Goal: Information Seeking & Learning: Learn about a topic

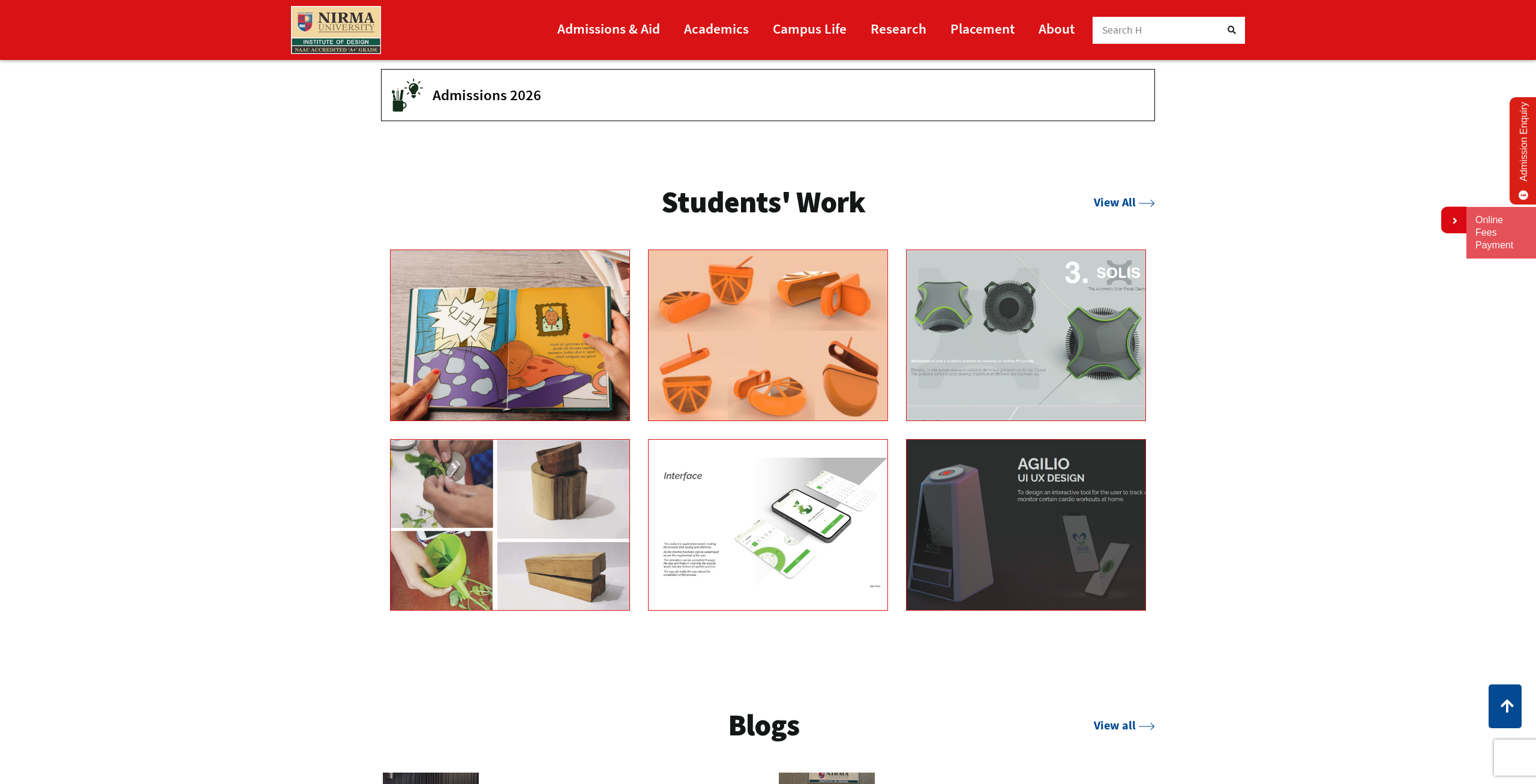
scroll to position [2079, 0]
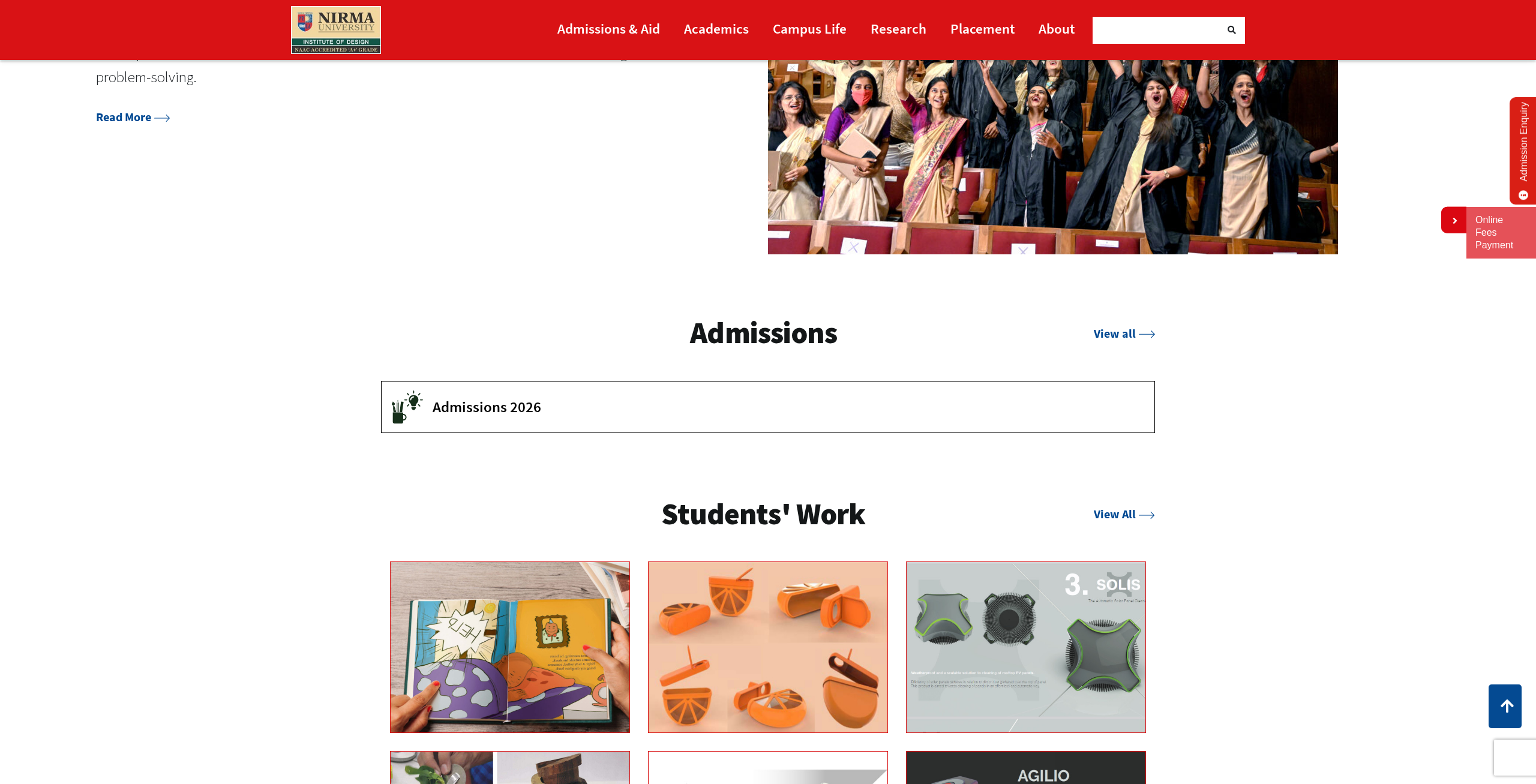
click at [488, 412] on span "Admissions 2026" at bounding box center [784, 407] width 704 height 18
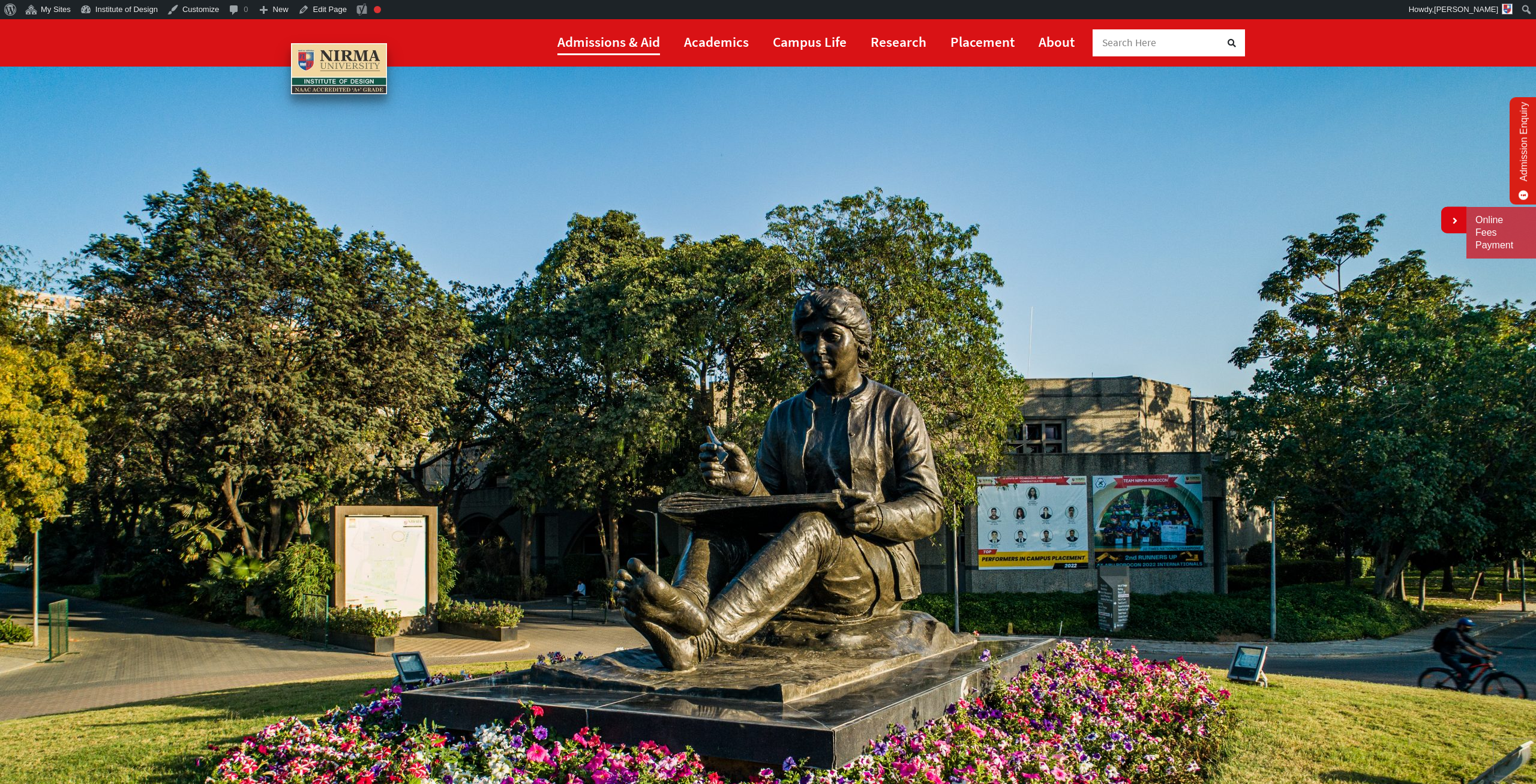
click at [625, 43] on link "Admissions & Aid" at bounding box center [608, 42] width 102 height 27
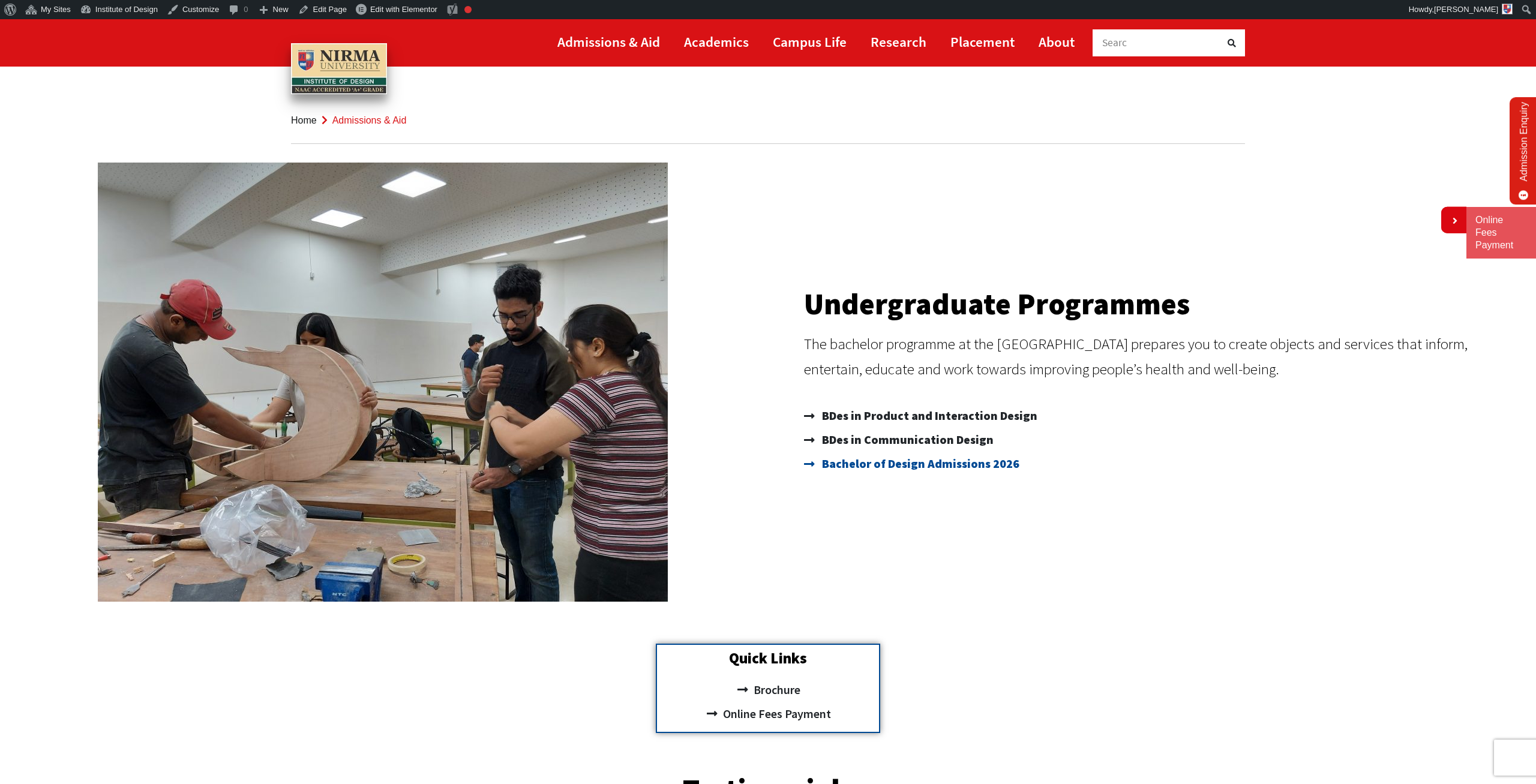
click at [880, 470] on span "Bachelor of Design Admissions 2026" at bounding box center [919, 464] width 200 height 24
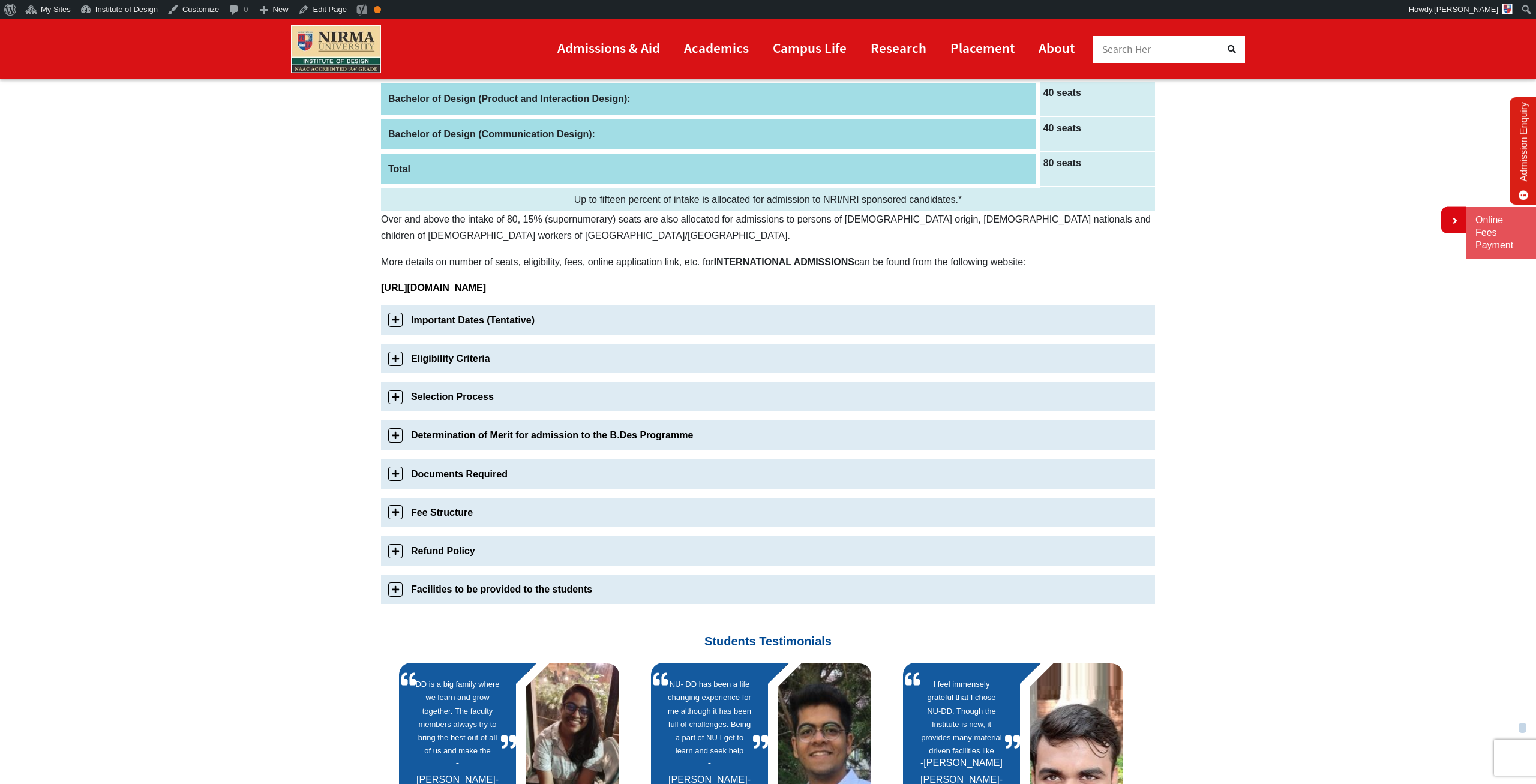
scroll to position [312, 0]
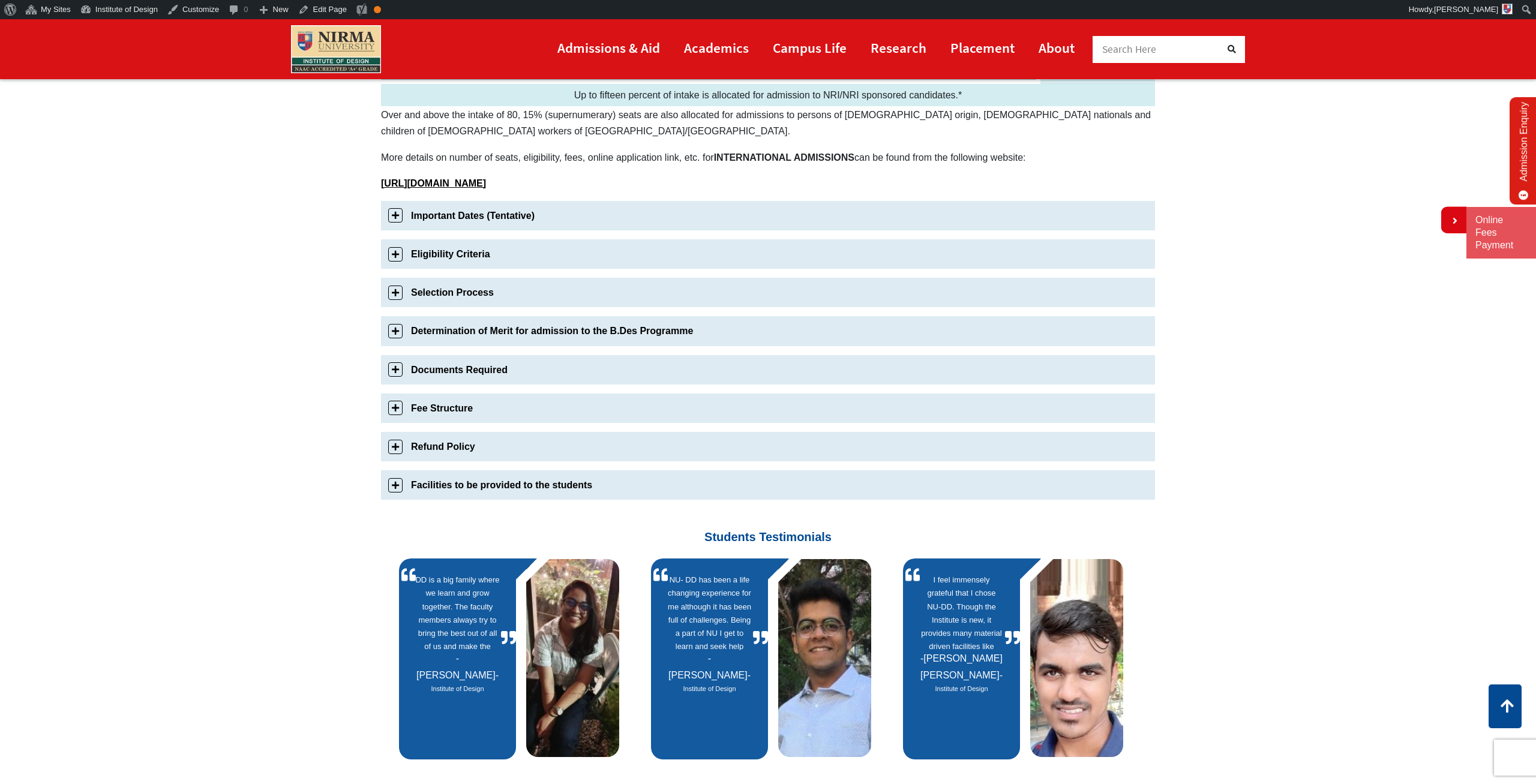
click at [390, 247] on link "Eligibility Criteria" at bounding box center [768, 254] width 774 height 29
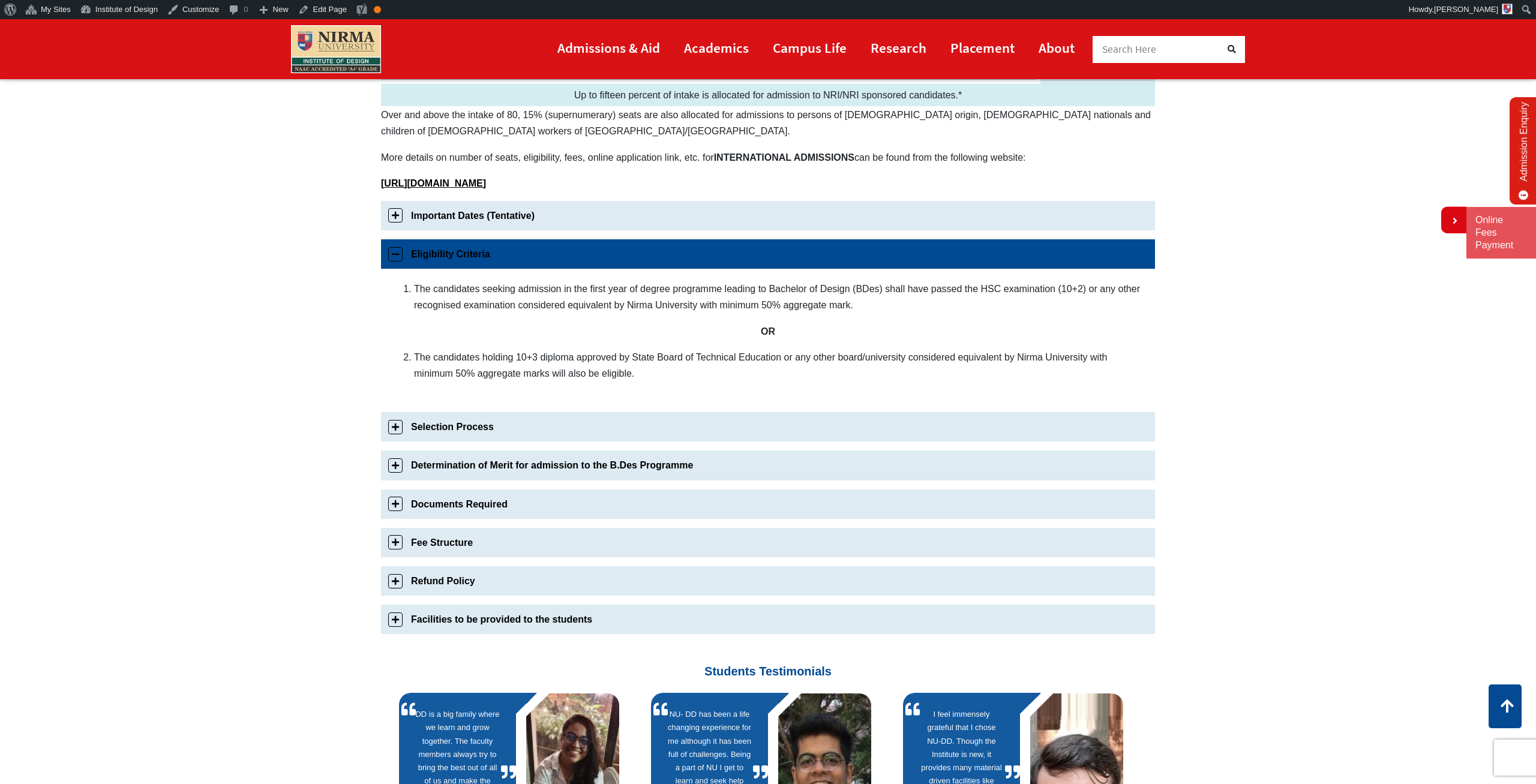
click at [402, 250] on link "Eligibility Criteria" at bounding box center [768, 254] width 774 height 29
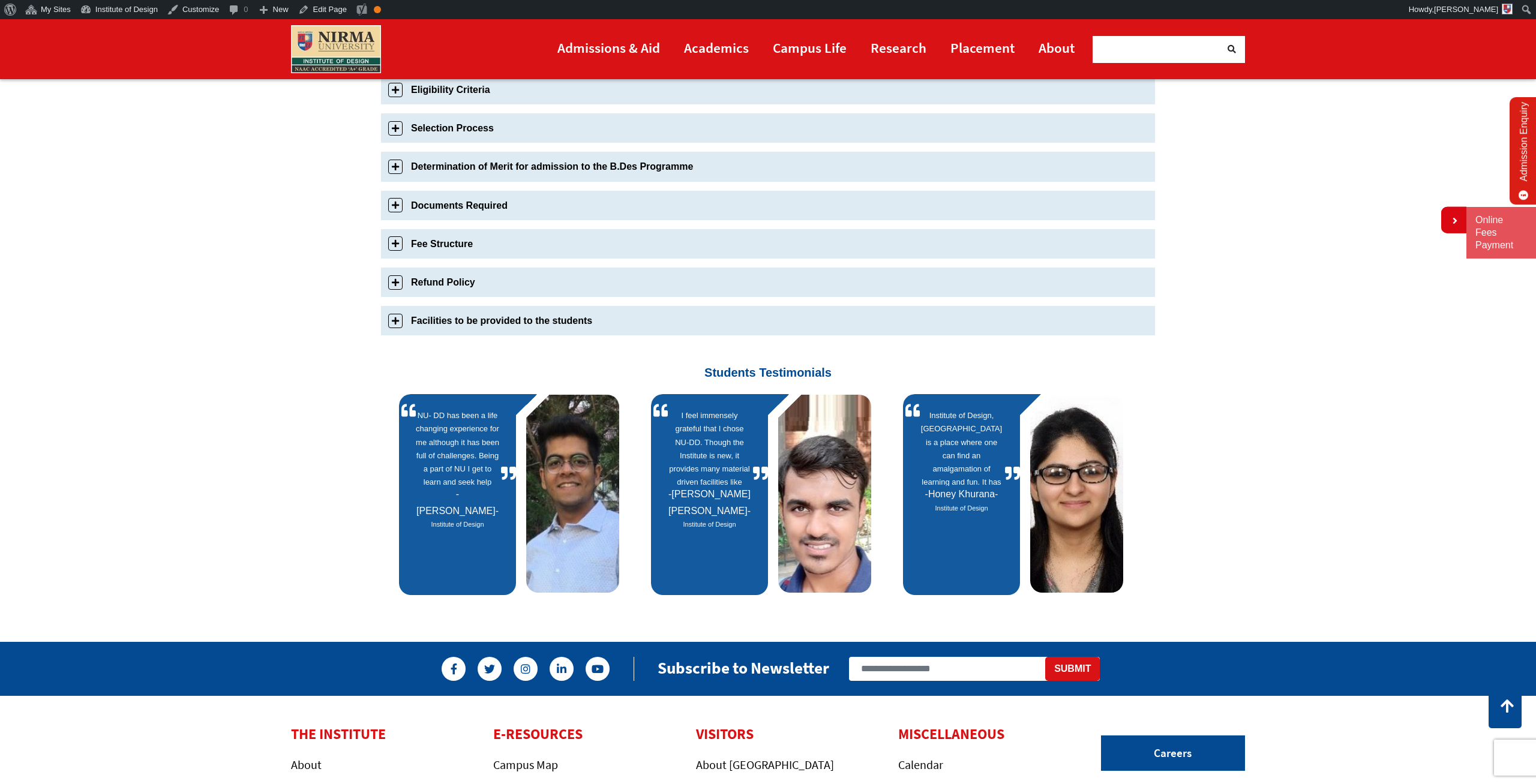
scroll to position [269, 0]
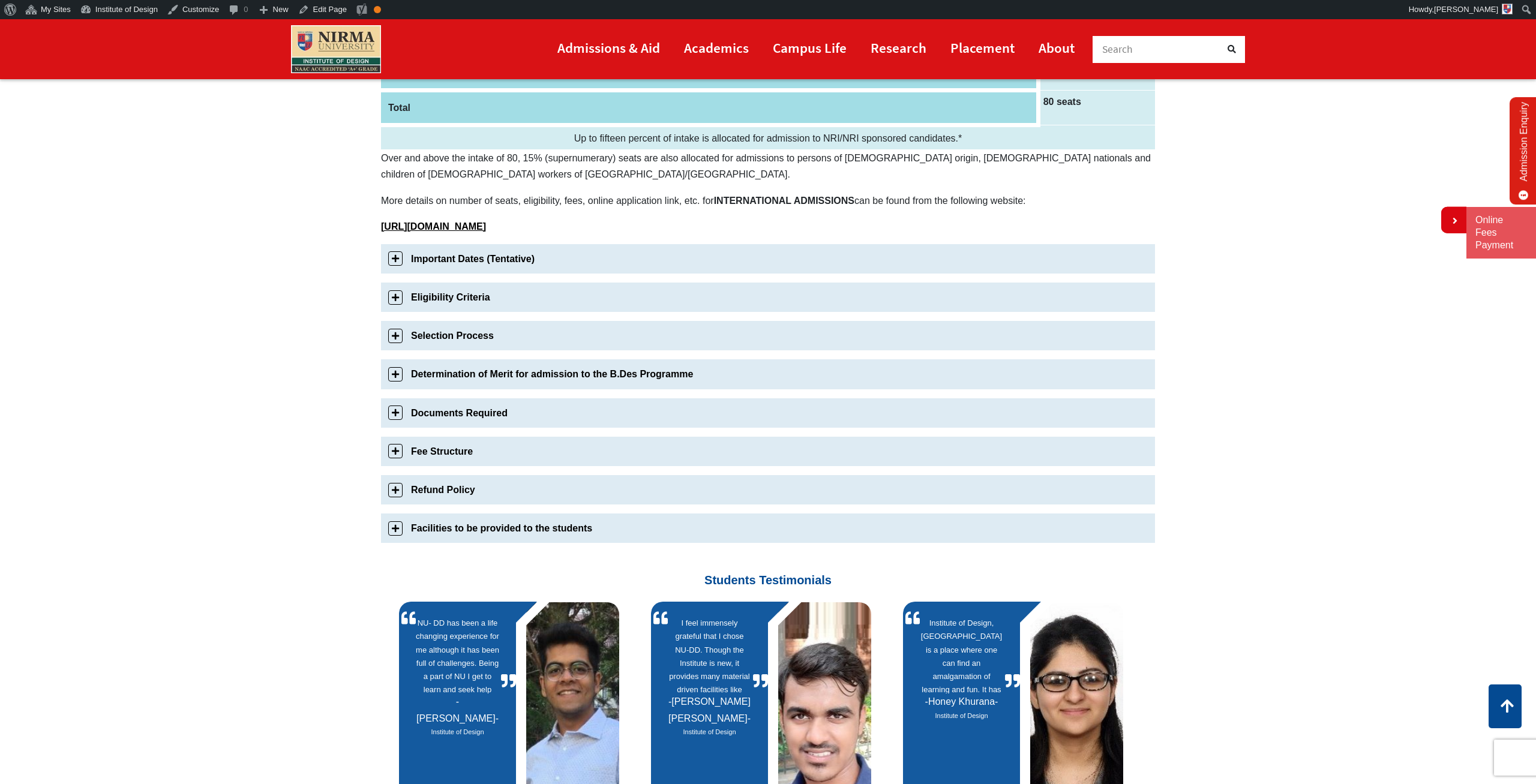
click at [393, 331] on link "Selection Process" at bounding box center [768, 336] width 774 height 29
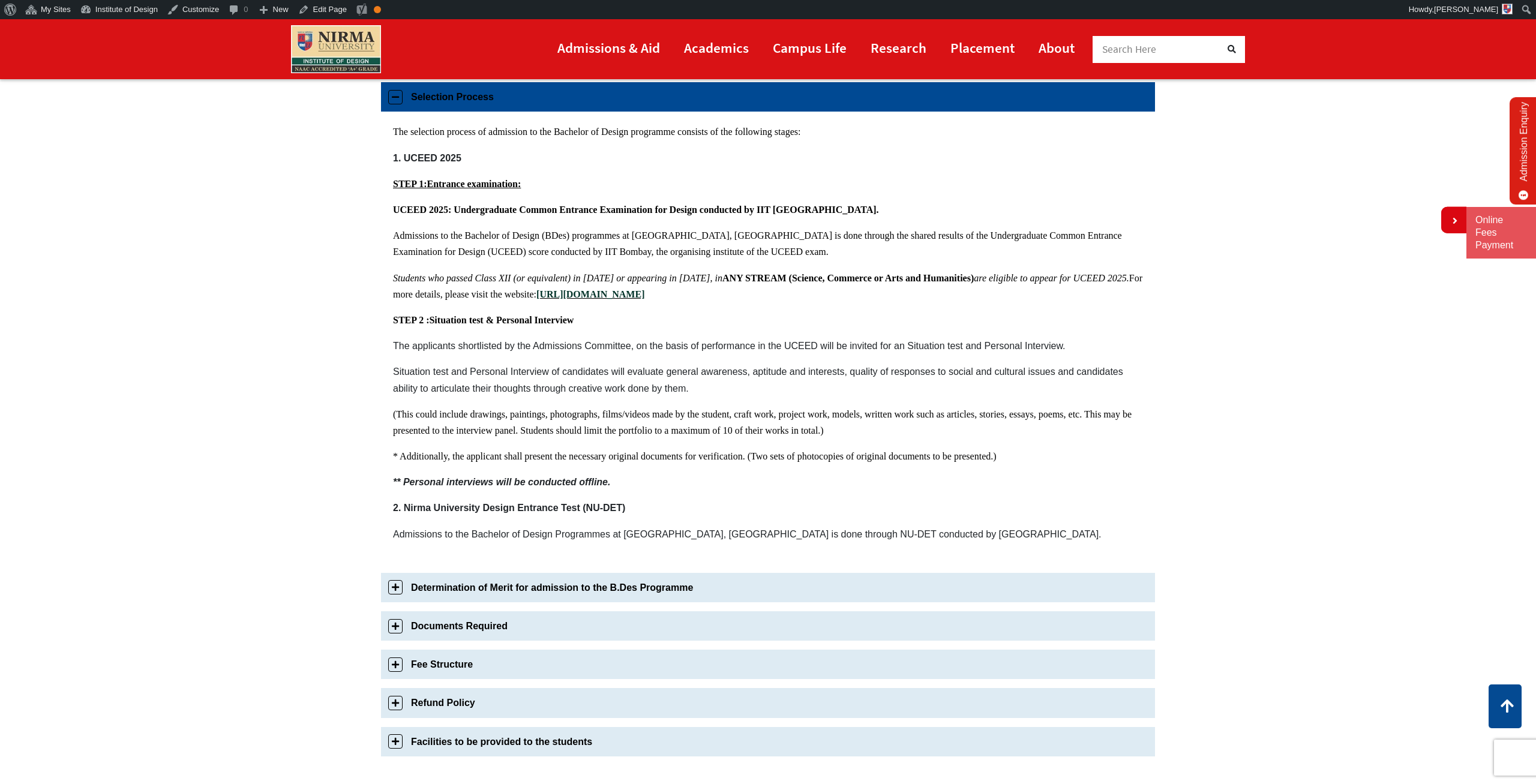
scroll to position [515, 0]
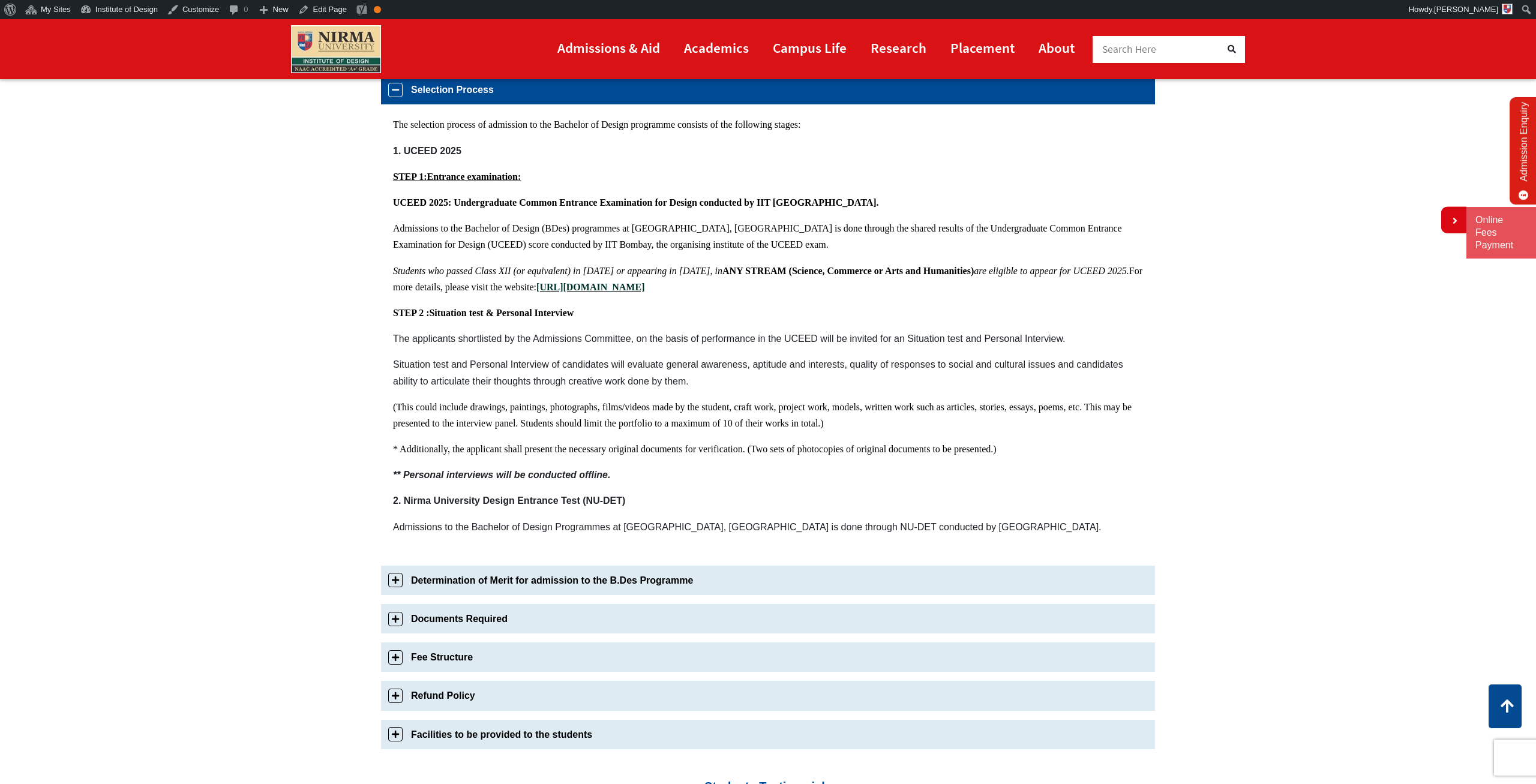
click at [393, 578] on link "Determination of Merit for admission to the B.Des Programme" at bounding box center [768, 581] width 774 height 29
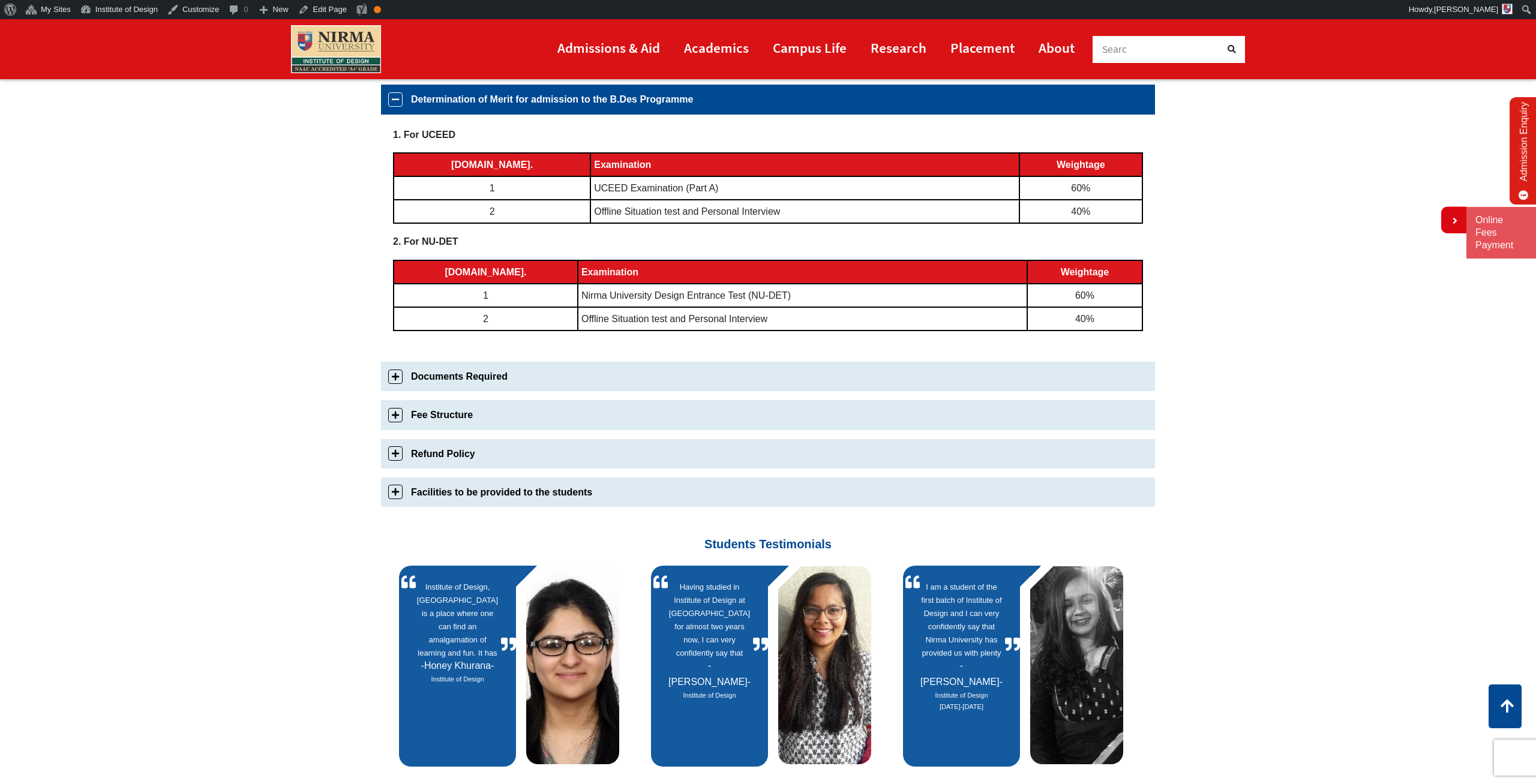
scroll to position [553, 0]
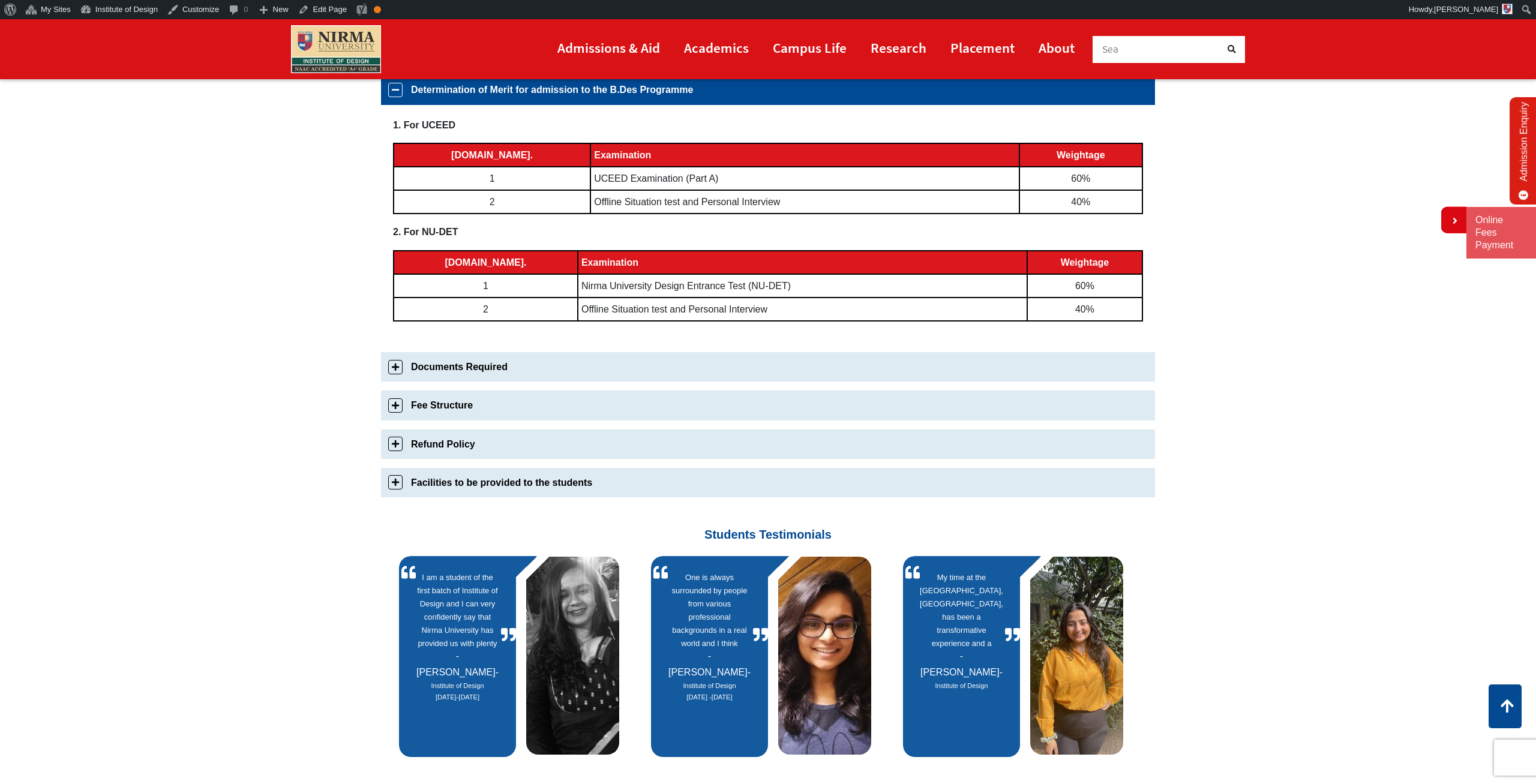
click at [395, 365] on link "Documents Required" at bounding box center [768, 367] width 774 height 29
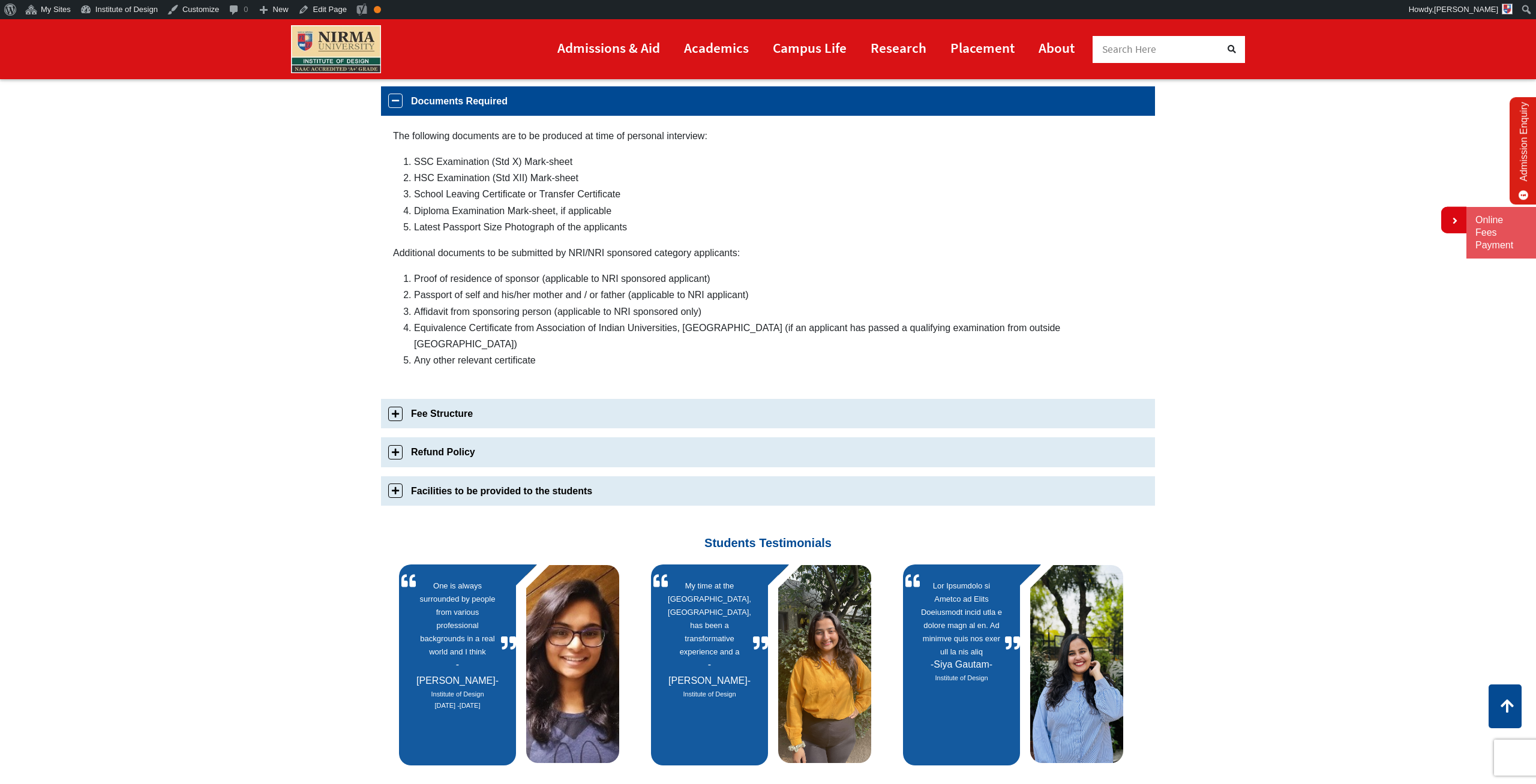
click at [398, 437] on link "Refund Policy" at bounding box center [768, 452] width 774 height 29
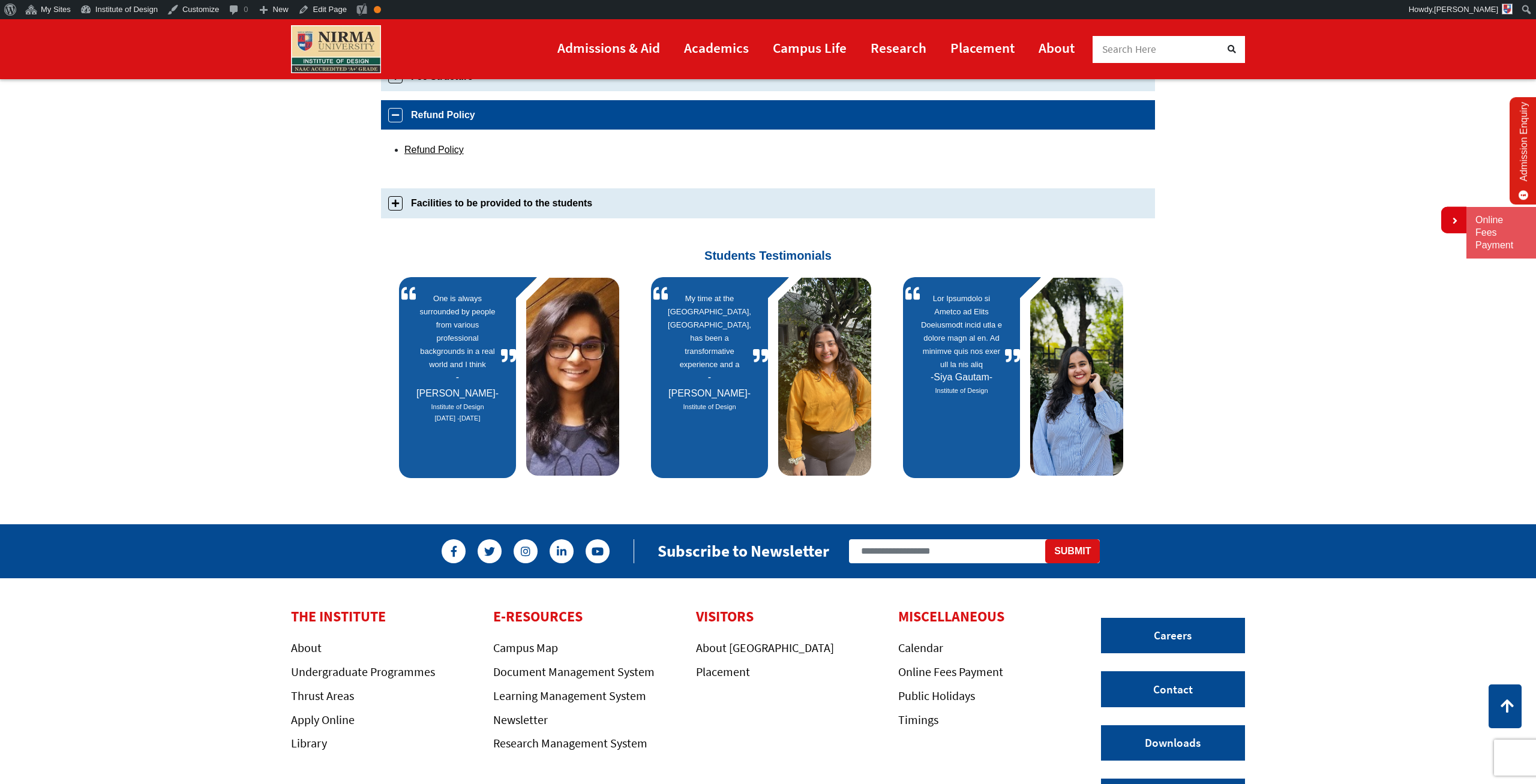
scroll to position [669, 0]
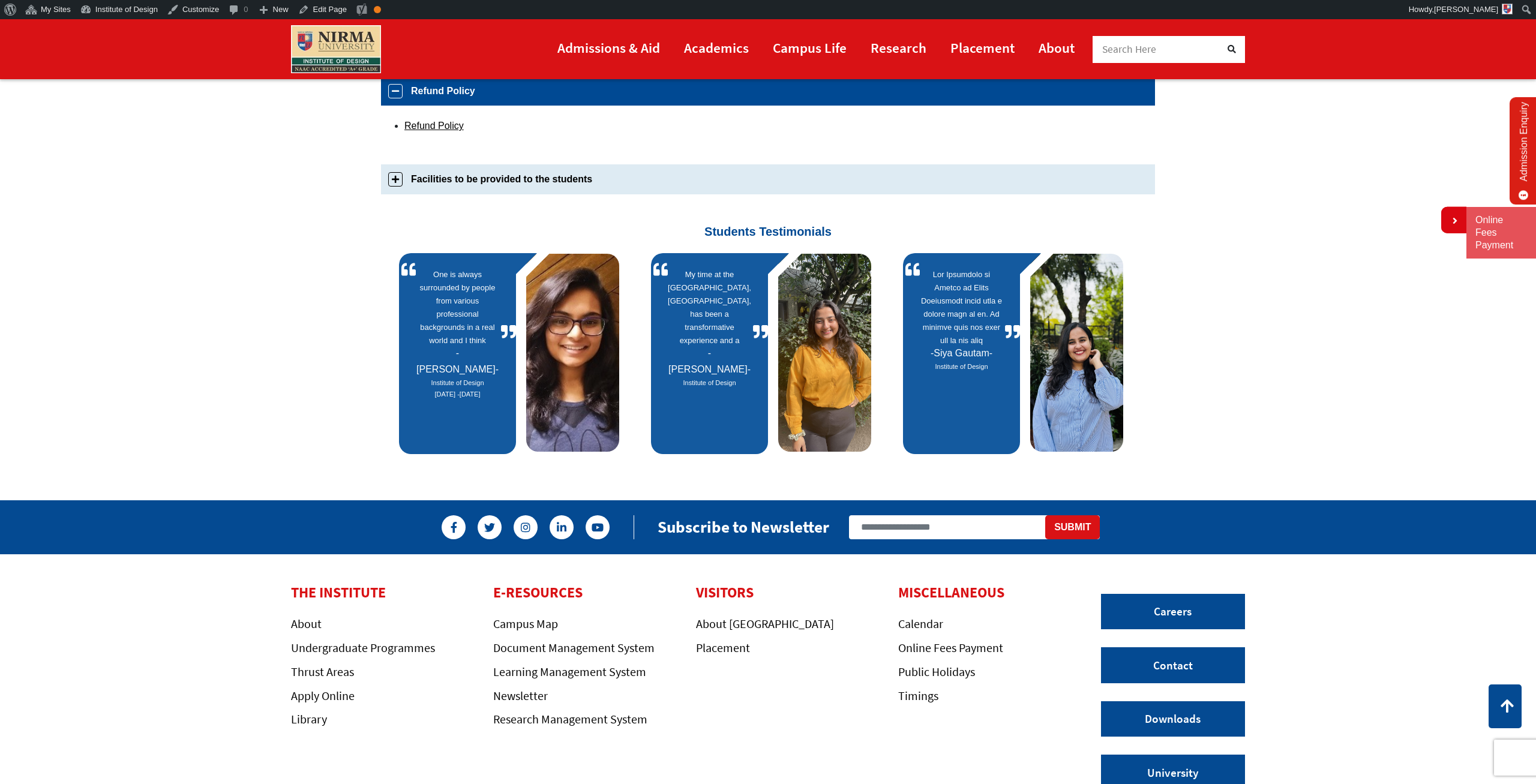
click at [396, 255] on div "One is always surrounded by people from various professional backgrounds in a r…" at bounding box center [516, 354] width 252 height 201
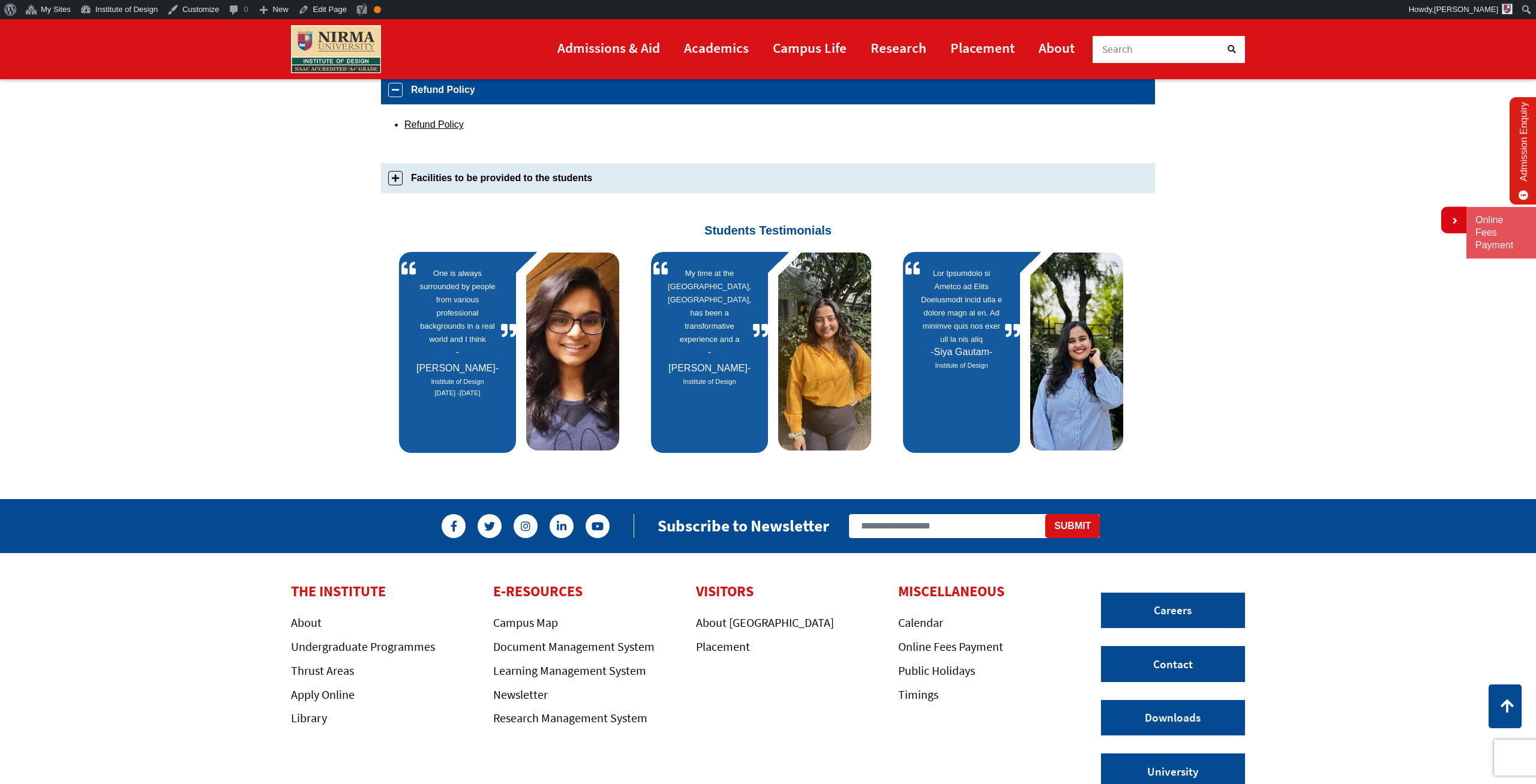
click at [387, 177] on link "Facilities to be provided to the students" at bounding box center [768, 178] width 774 height 29
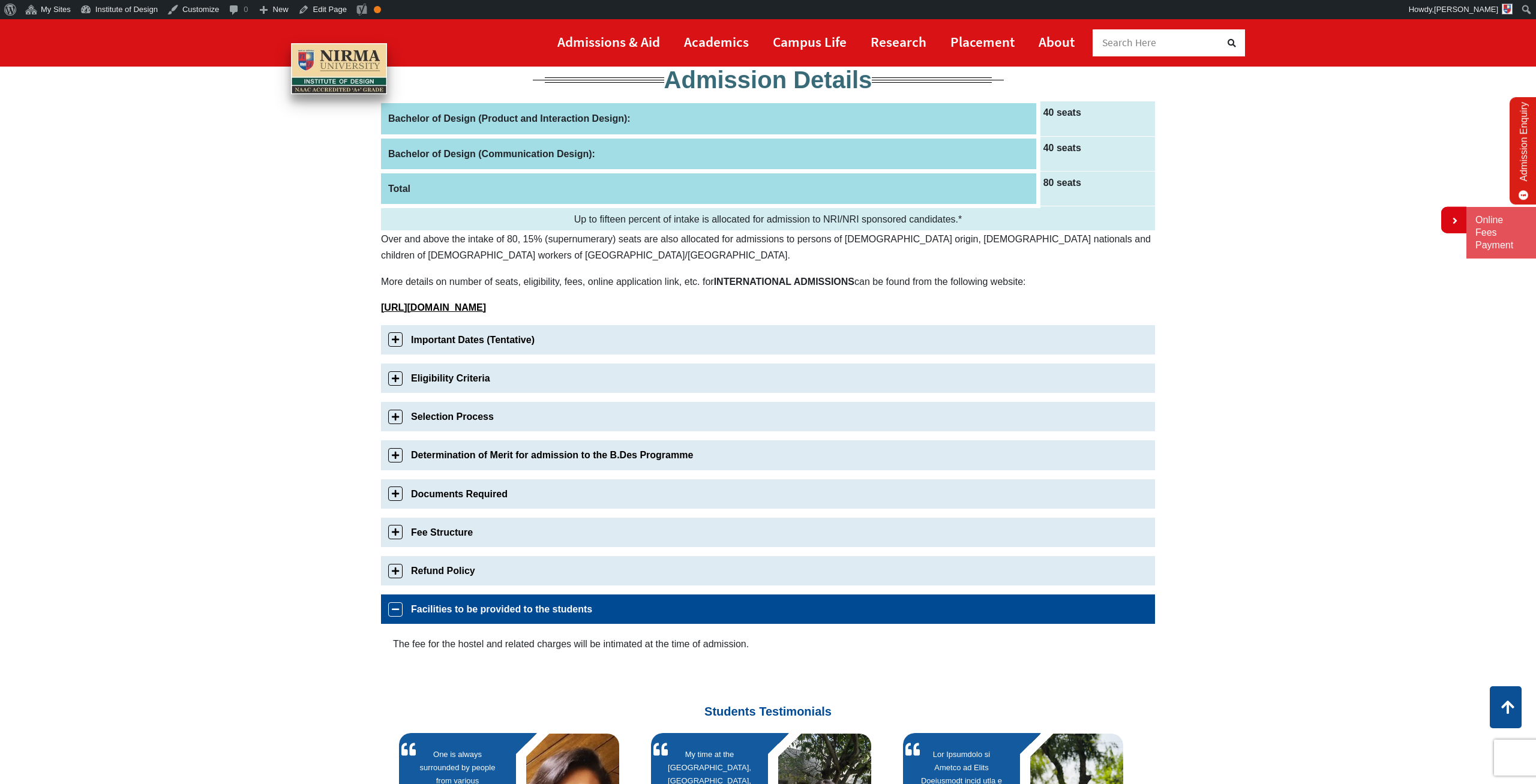
scroll to position [0, 0]
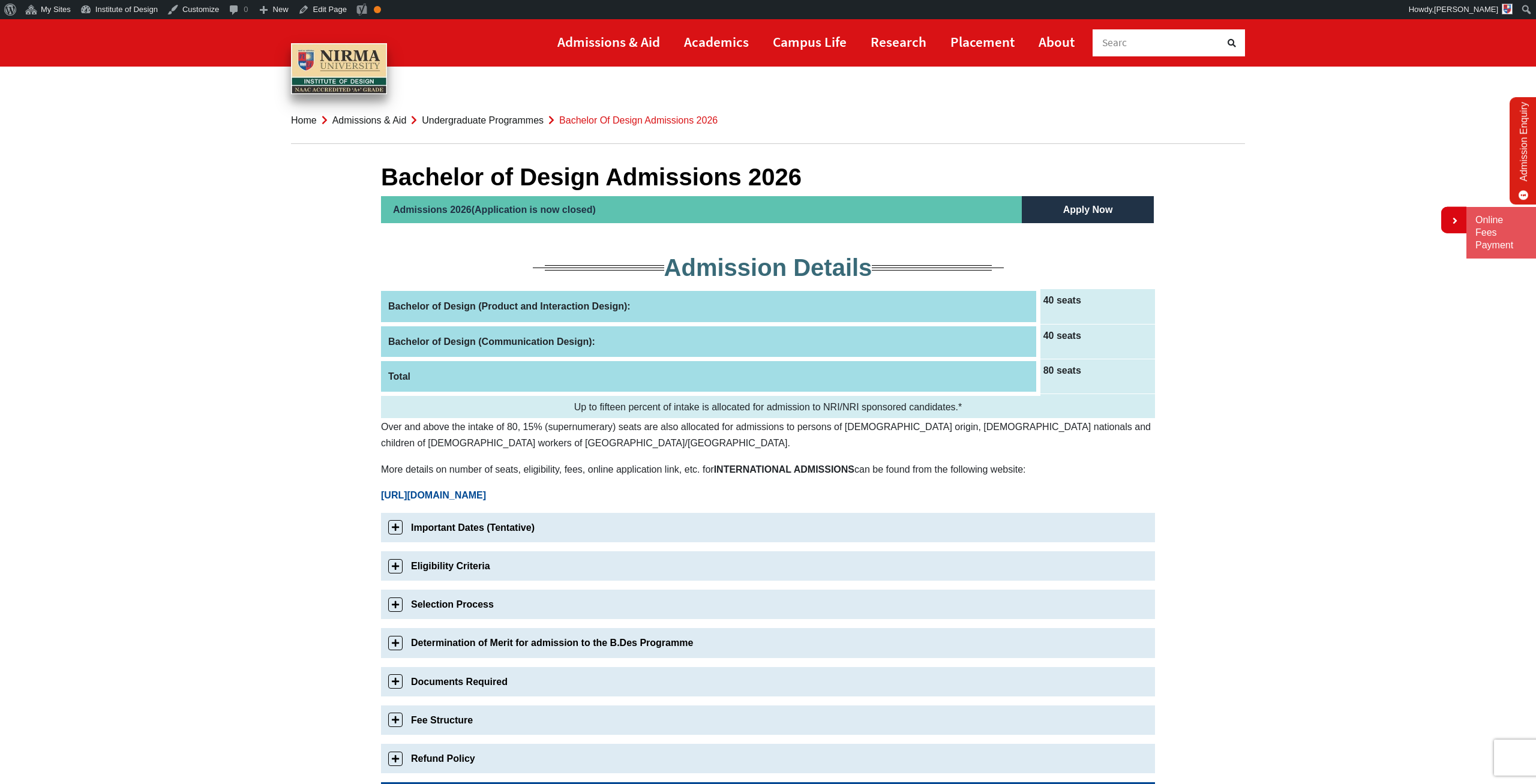
click at [486, 490] on b "http://internationalrelations.nirmauni.ac.in/admissions" at bounding box center [434, 495] width 105 height 10
click at [321, 6] on link "Edit Page" at bounding box center [322, 10] width 58 height 19
